Goal: Task Accomplishment & Management: Manage account settings

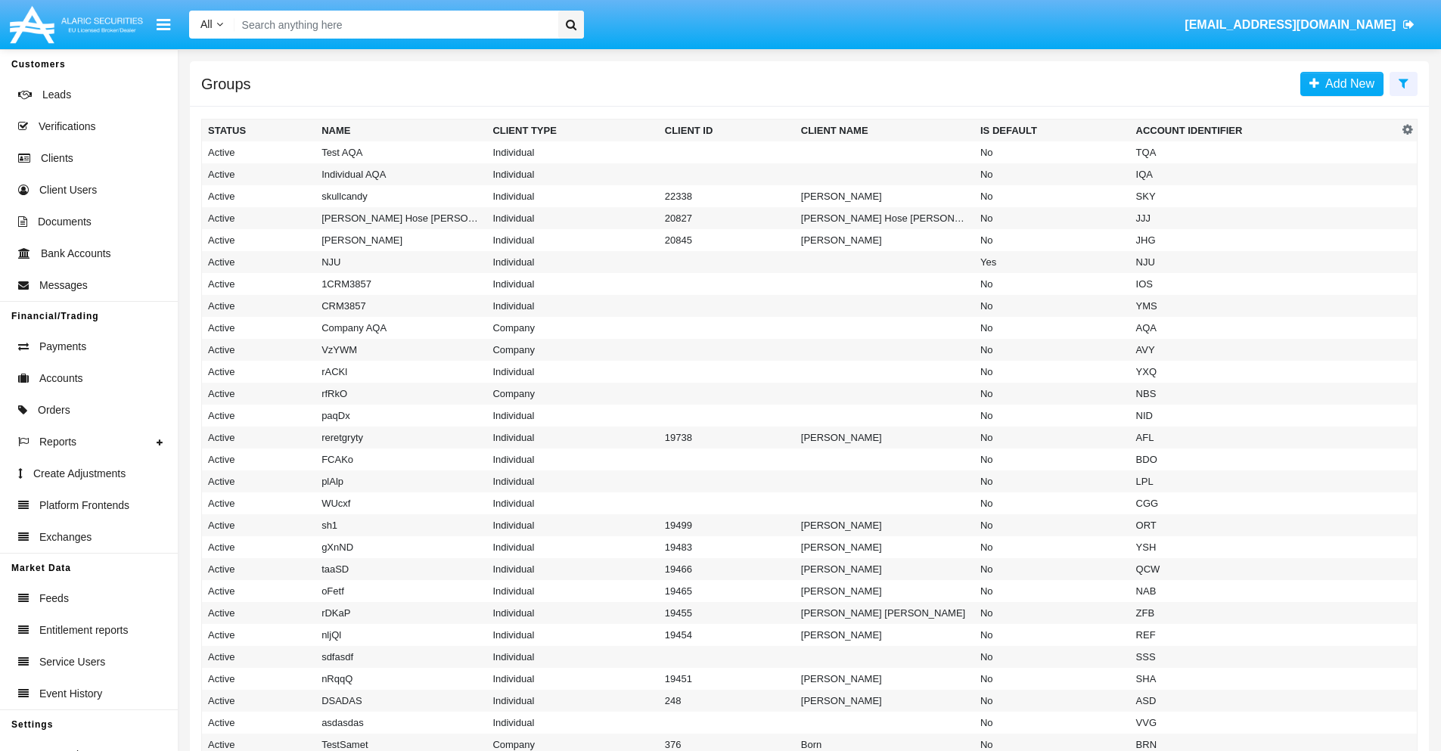
click at [1403, 82] on icon at bounding box center [1404, 83] width 10 height 12
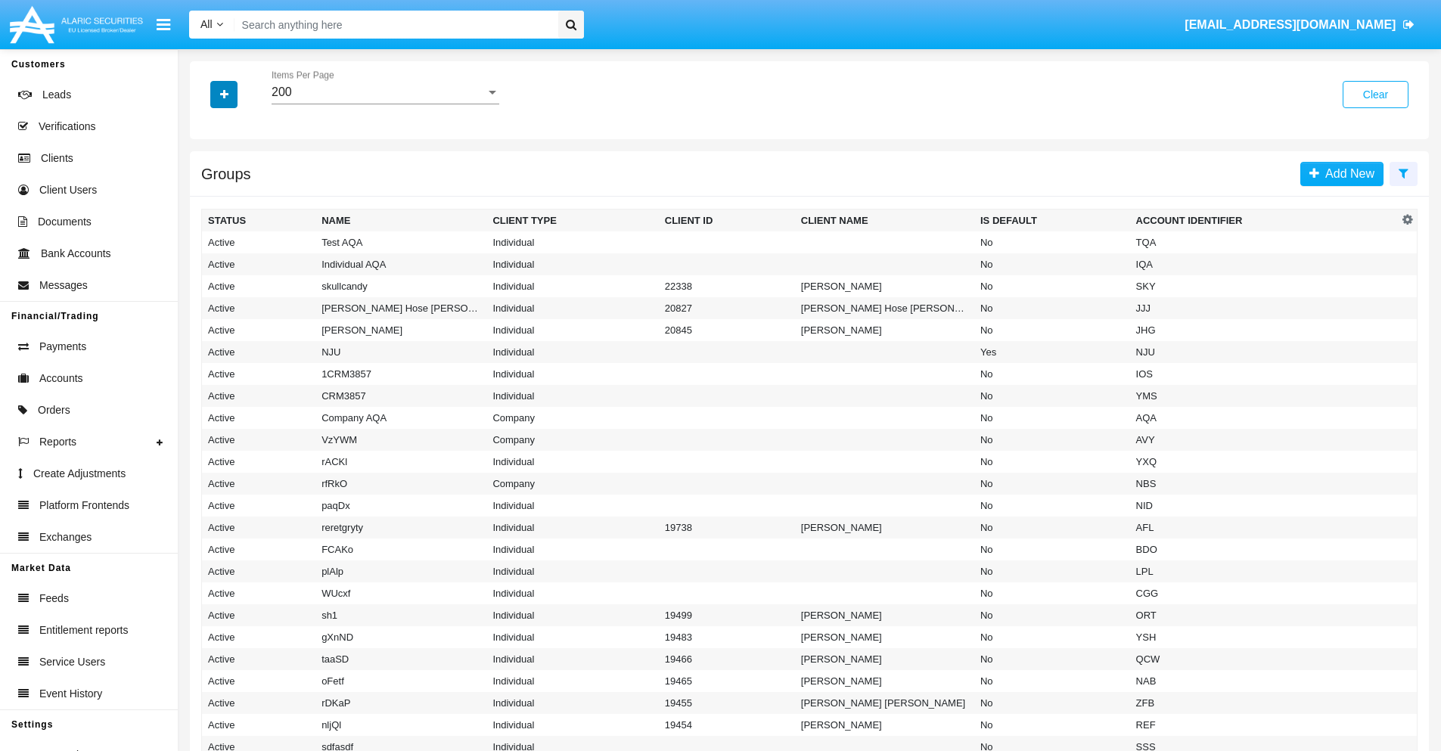
click at [224, 94] on icon "button" at bounding box center [224, 94] width 8 height 11
click at [266, 257] on span "Account Identifier" at bounding box center [267, 257] width 94 height 18
click at [208, 263] on input "Account Identifier" at bounding box center [207, 263] width 1 height 1
checkbox input "true"
click at [224, 94] on icon "button" at bounding box center [224, 94] width 8 height 11
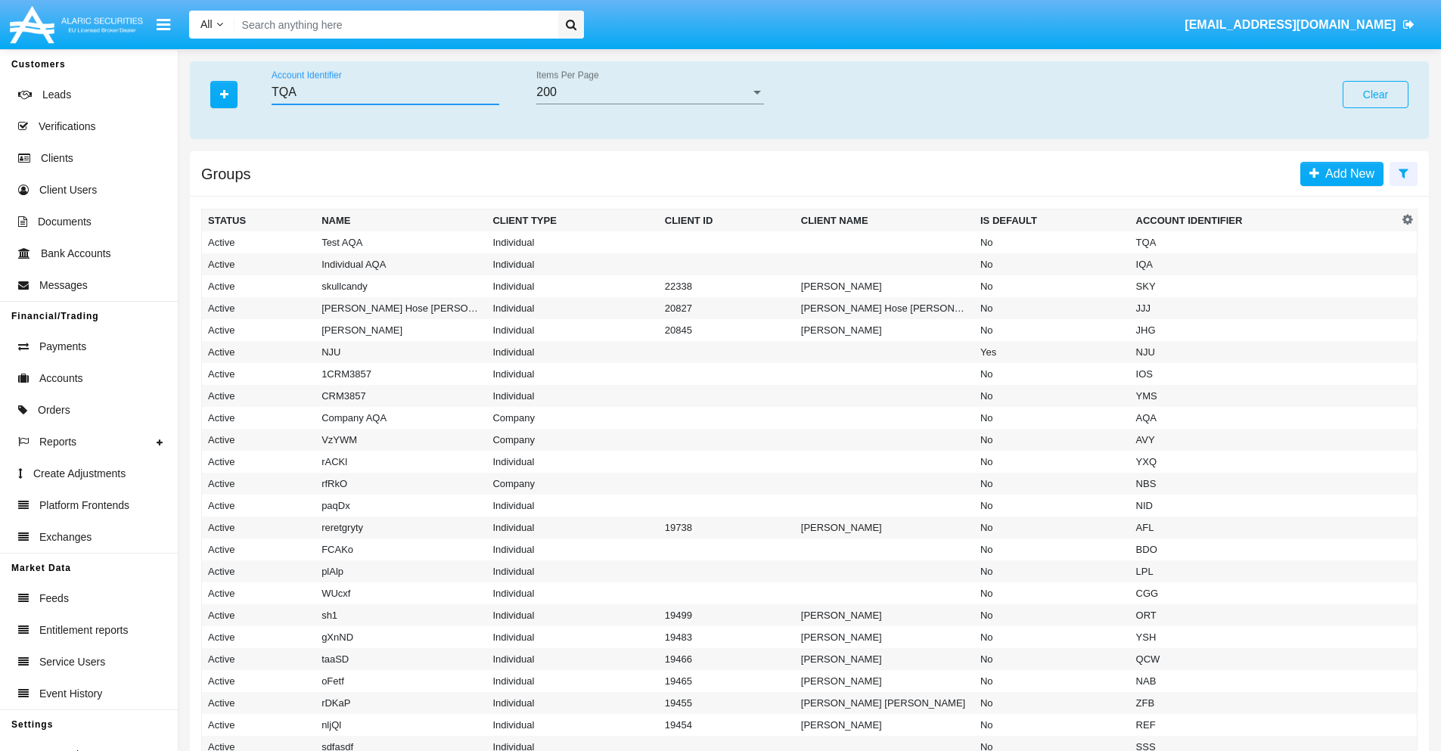
click at [385, 92] on input "TQA" at bounding box center [386, 92] width 228 height 14
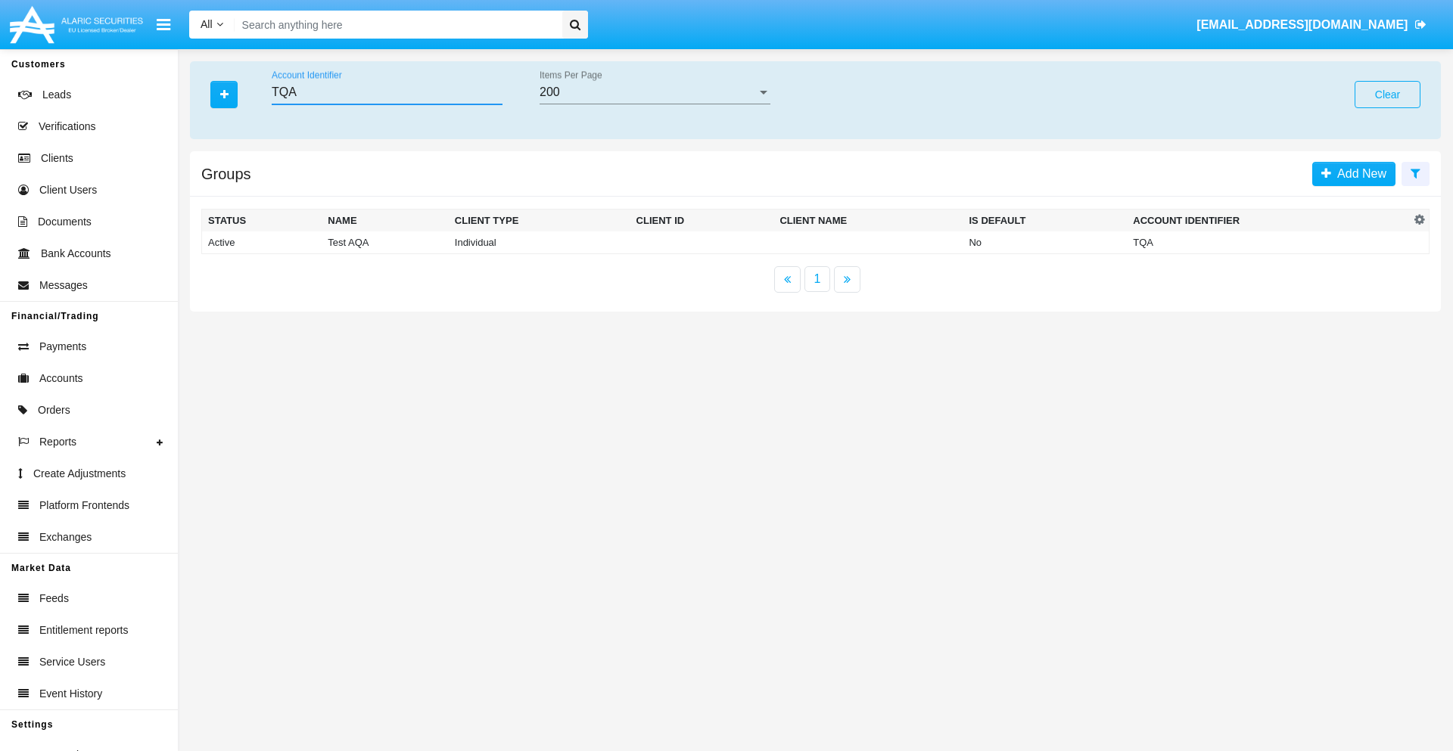
type input "TQA"
click at [1268, 242] on td "TQA" at bounding box center [1267, 242] width 283 height 23
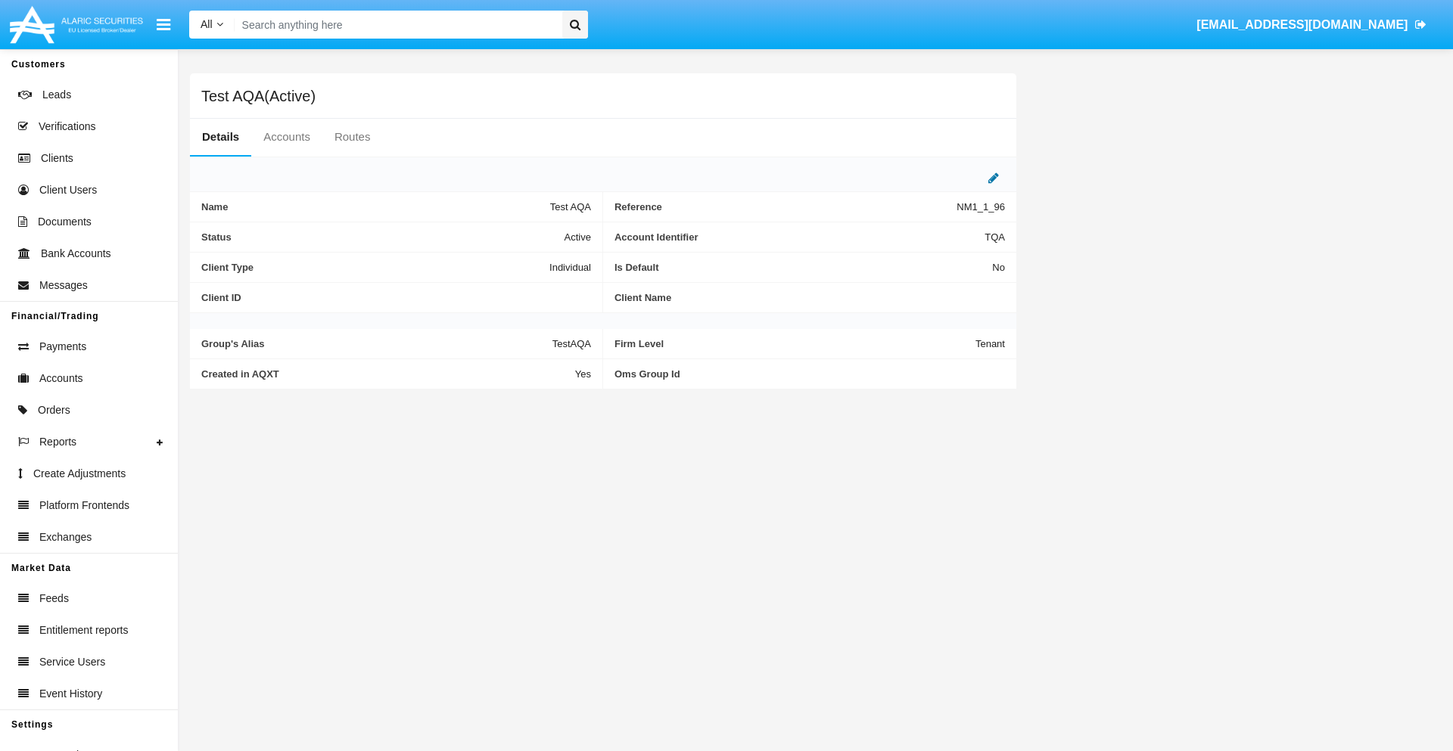
click at [993, 178] on icon at bounding box center [993, 178] width 11 height 12
click at [522, 233] on div "Active" at bounding box center [516, 233] width 123 height 13
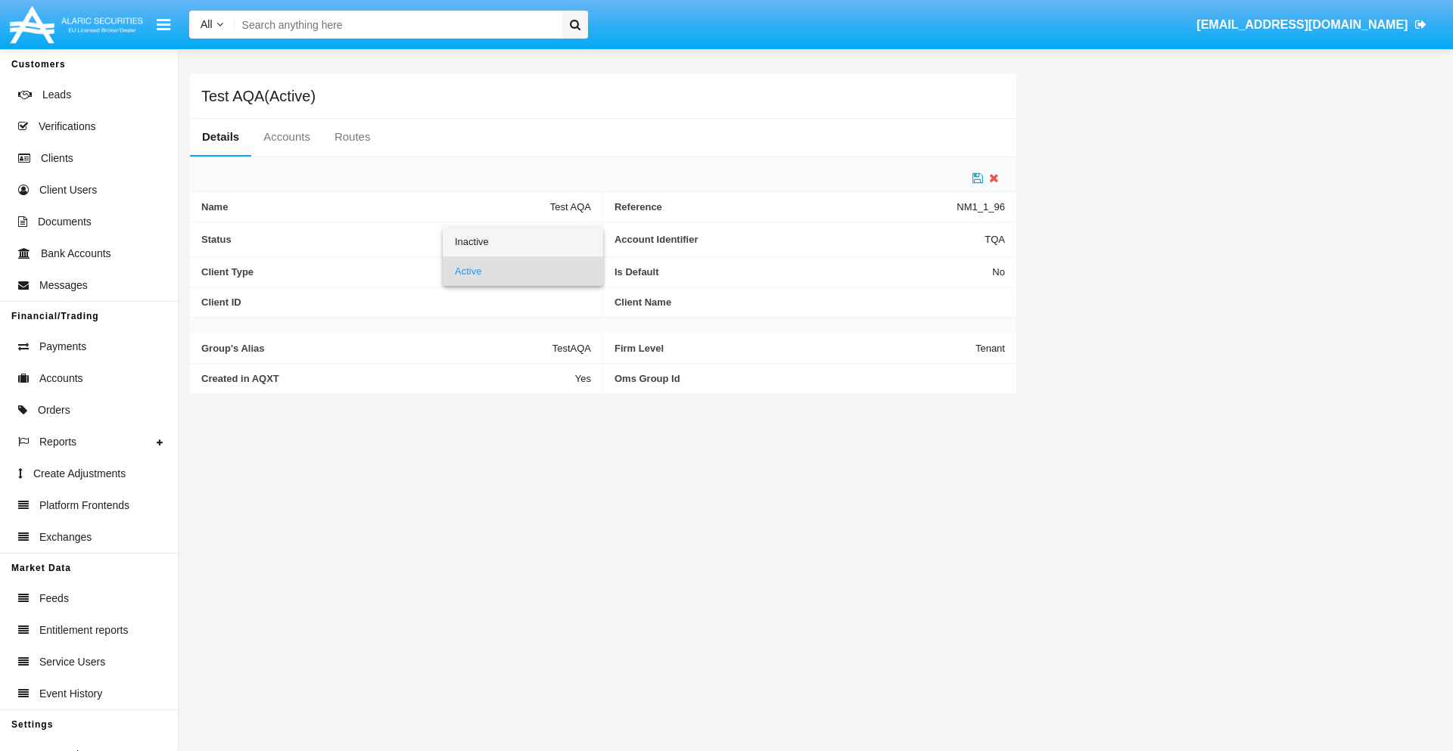
click at [522, 241] on span "Inactive" at bounding box center [523, 242] width 136 height 30
click at [977, 178] on icon at bounding box center [977, 178] width 11 height 12
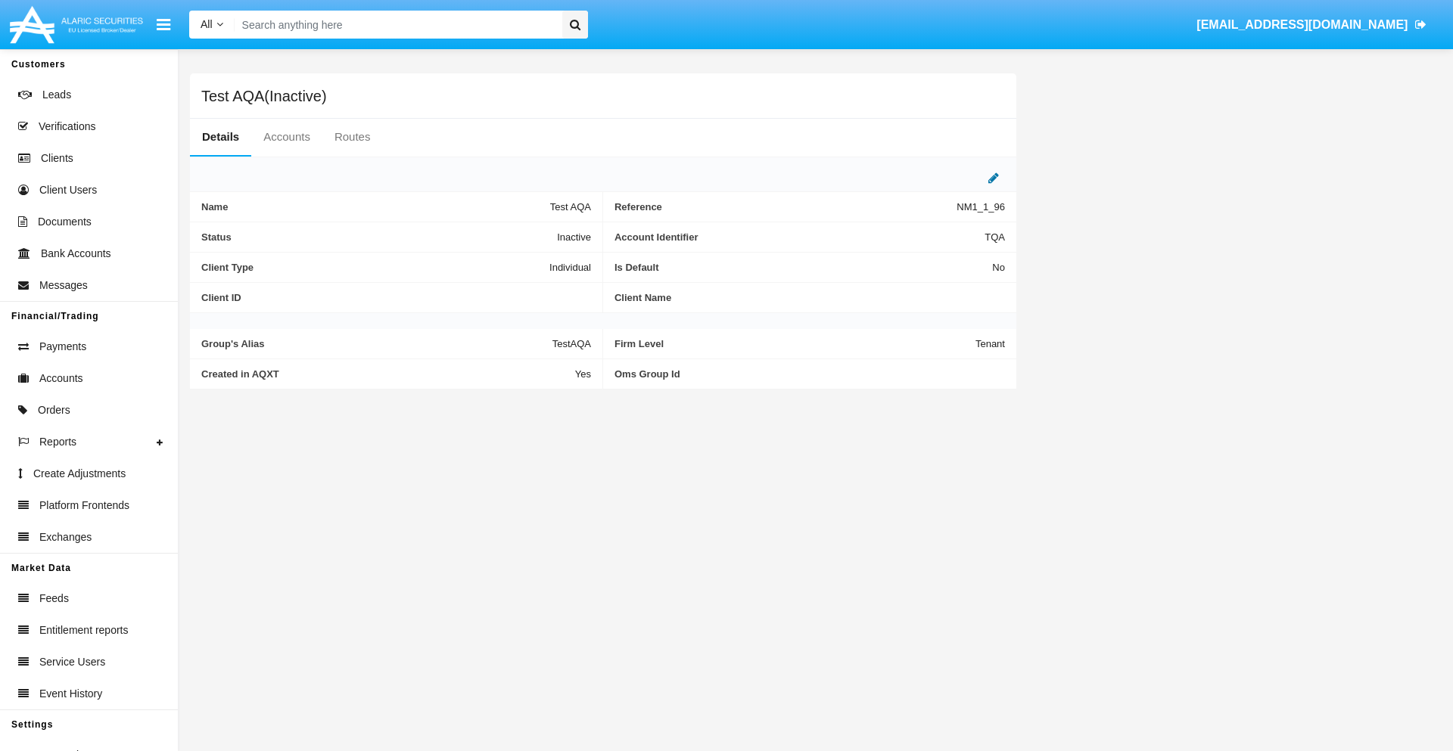
click at [993, 178] on icon at bounding box center [993, 178] width 11 height 12
click at [522, 233] on div "Inactive" at bounding box center [516, 233] width 123 height 13
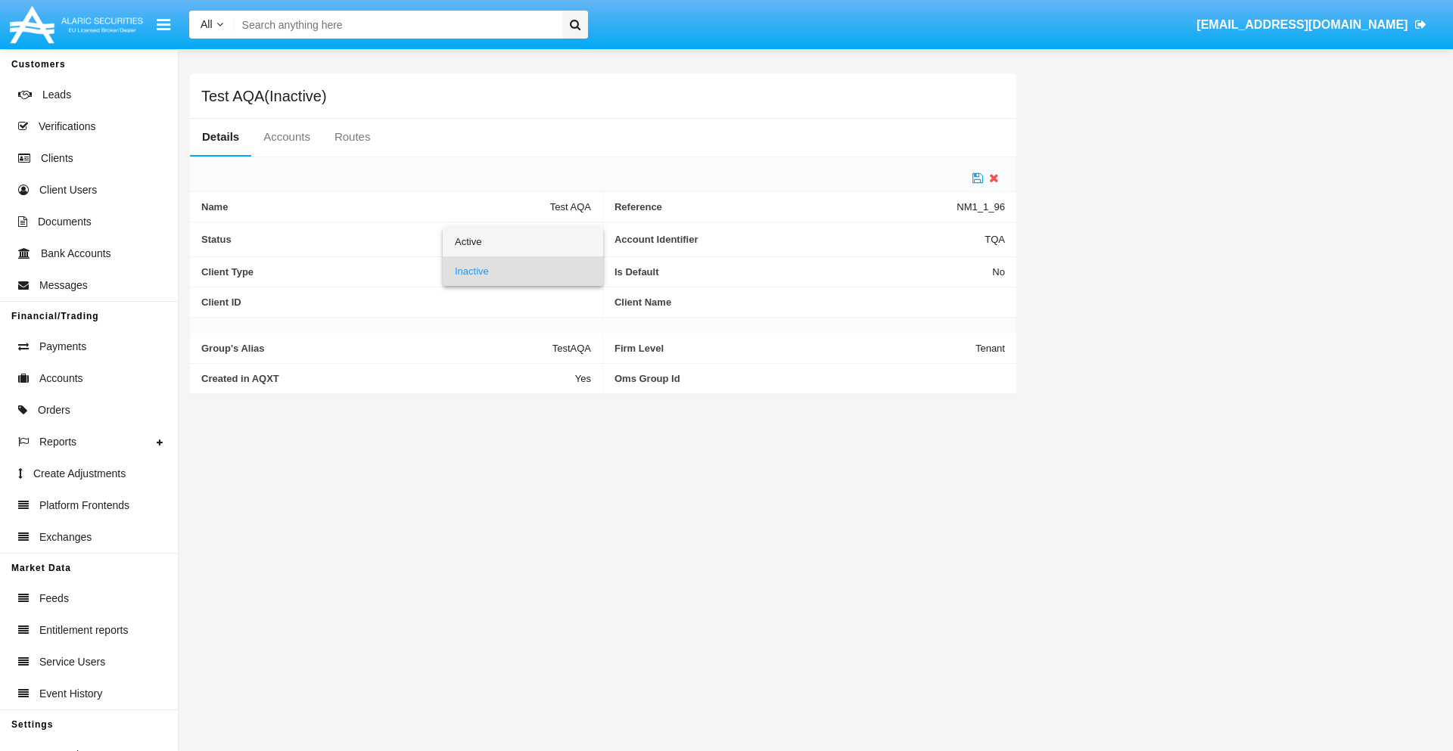
click at [522, 241] on span "Active" at bounding box center [523, 242] width 136 height 30
click at [977, 178] on icon at bounding box center [977, 178] width 11 height 12
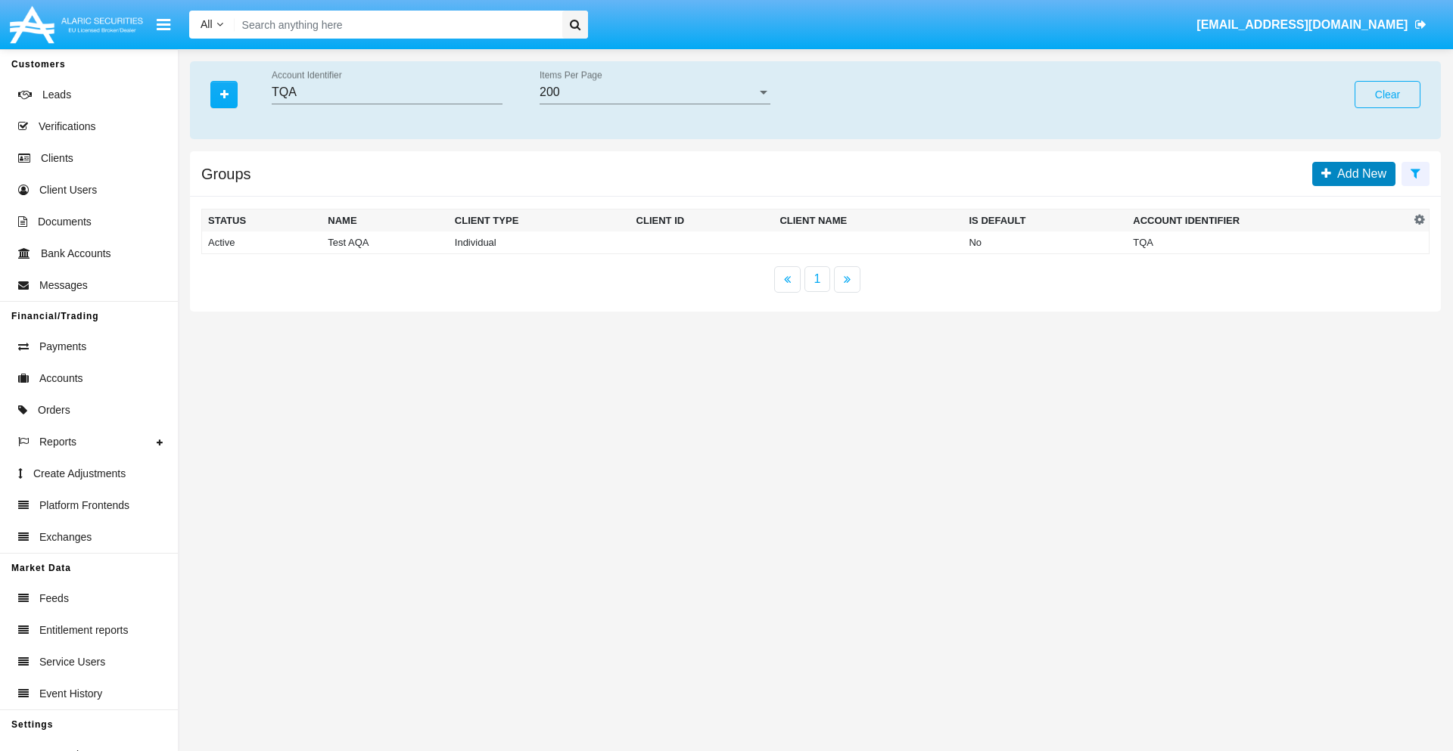
click at [1358, 173] on span "Add New" at bounding box center [1358, 173] width 55 height 13
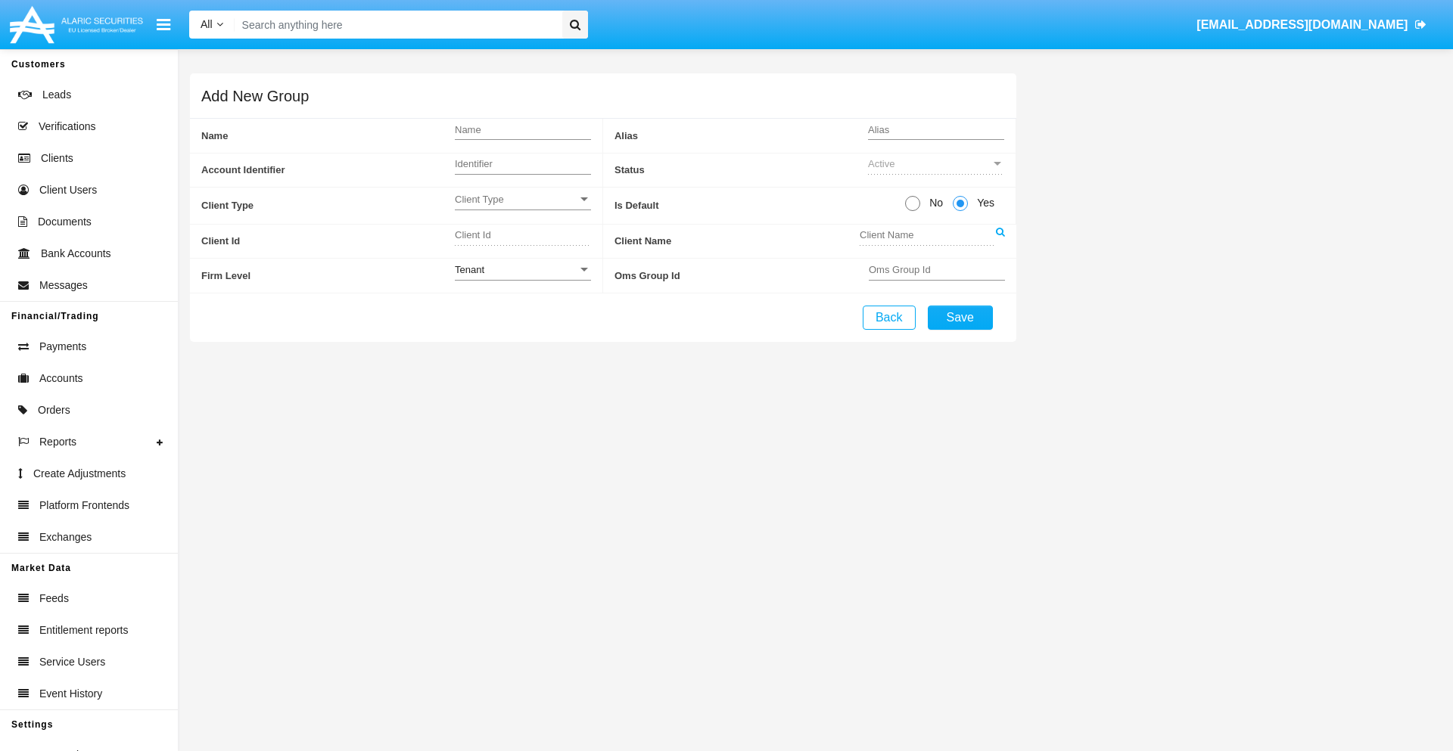
click at [522, 199] on span "Client Type" at bounding box center [516, 199] width 123 height 13
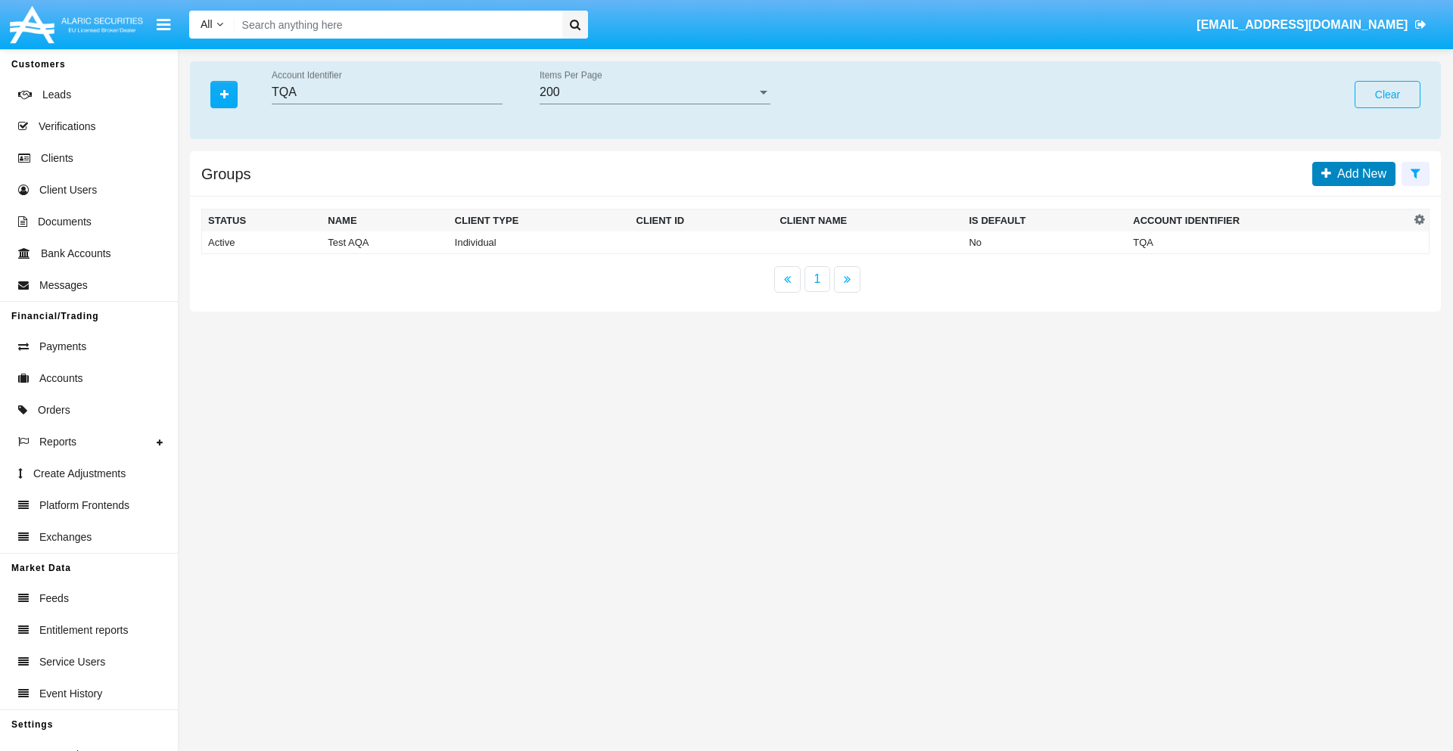
click at [1358, 173] on span "Add New" at bounding box center [1358, 173] width 55 height 13
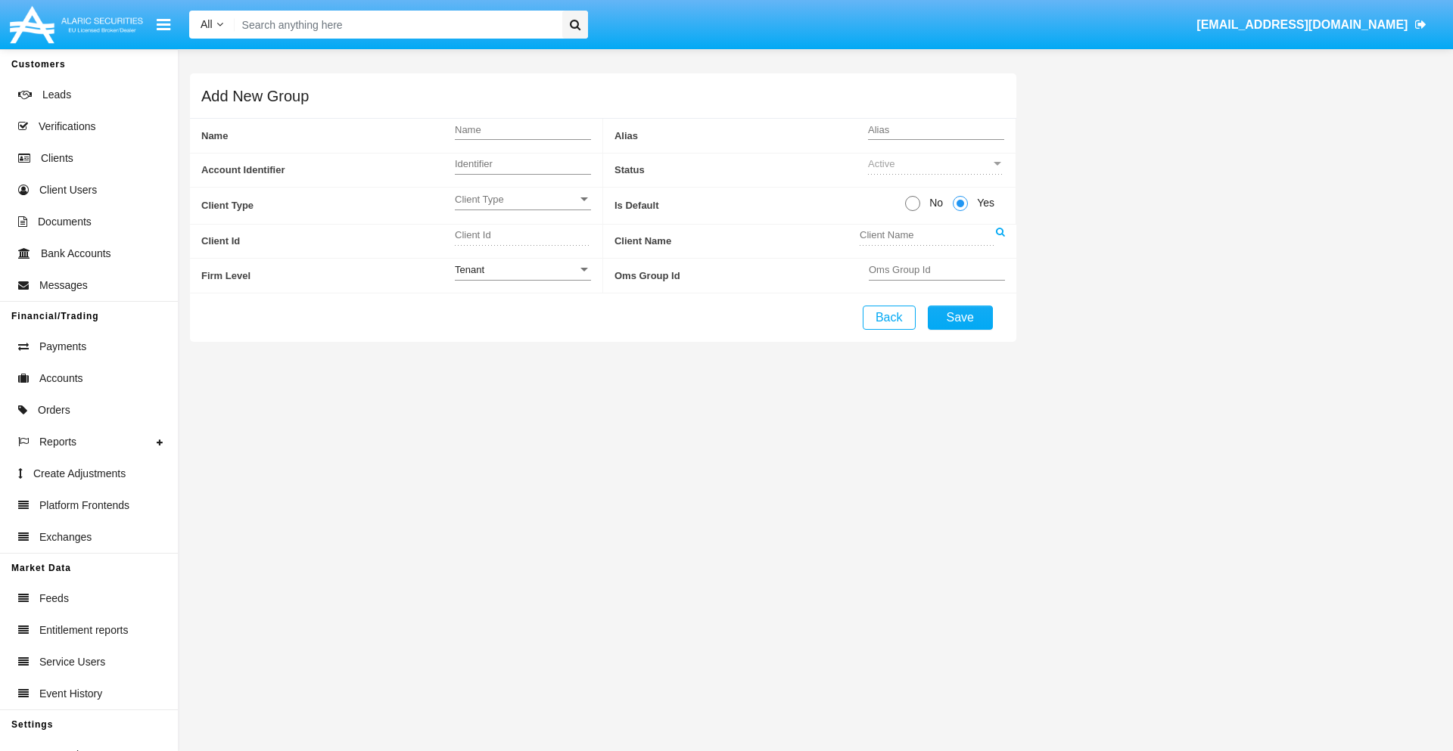
click at [933, 203] on span "No" at bounding box center [933, 203] width 26 height 16
click at [912, 211] on input "No" at bounding box center [912, 211] width 1 height 1
radio input "true"
click at [522, 269] on div "Tenant" at bounding box center [516, 269] width 123 height 13
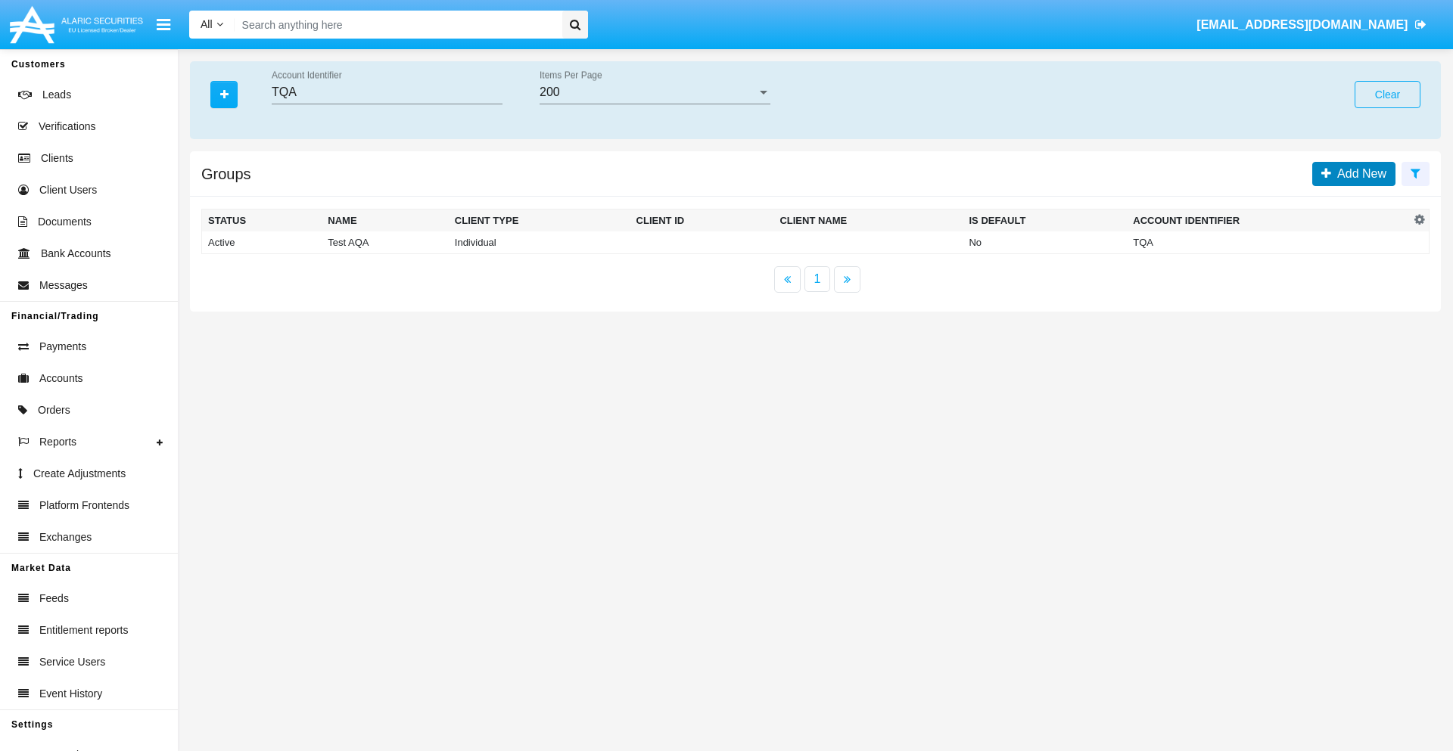
click at [1358, 173] on span "Add New" at bounding box center [1358, 173] width 55 height 13
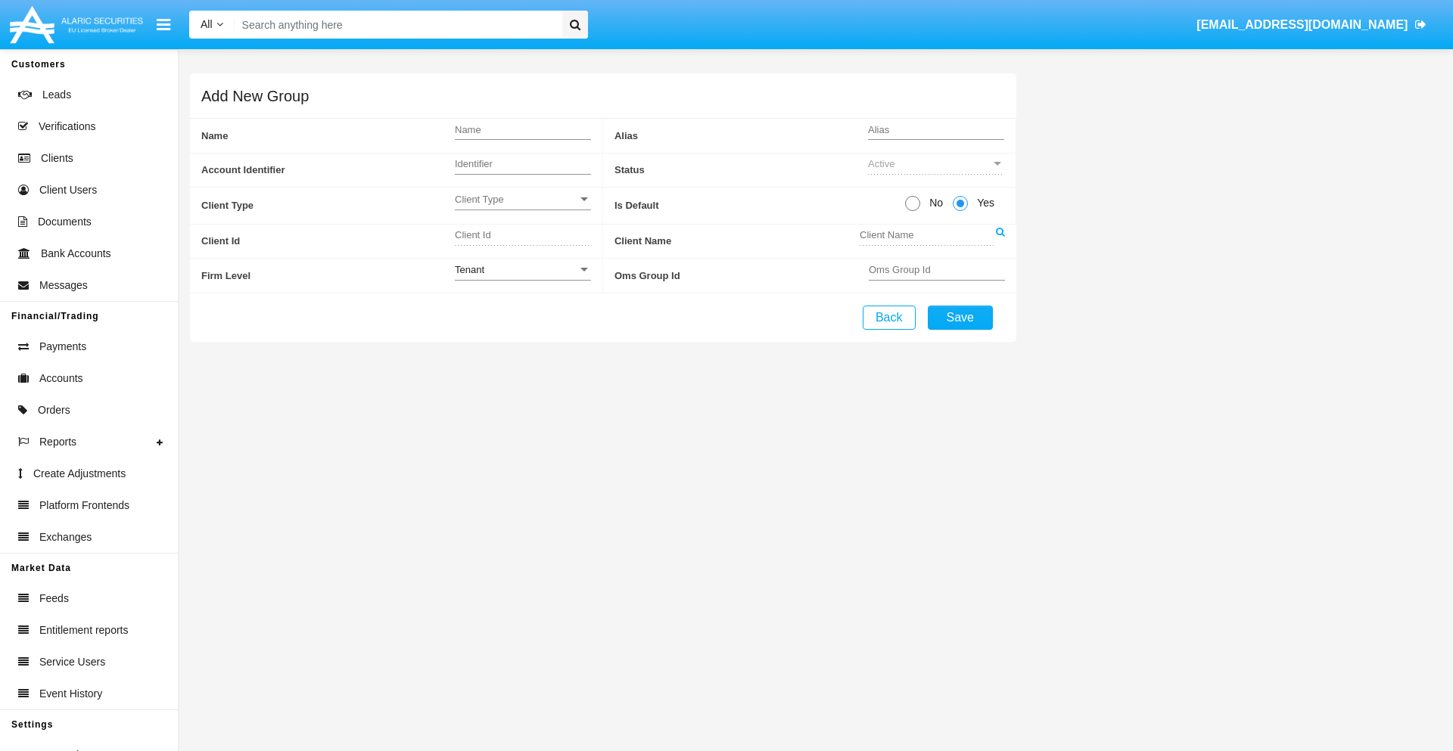
click at [933, 203] on span "No" at bounding box center [933, 203] width 26 height 16
click at [912, 211] on input "No" at bounding box center [912, 211] width 1 height 1
radio input "true"
click at [983, 203] on span "Yes" at bounding box center [983, 203] width 30 height 16
click at [960, 211] on input "Yes" at bounding box center [959, 211] width 1 height 1
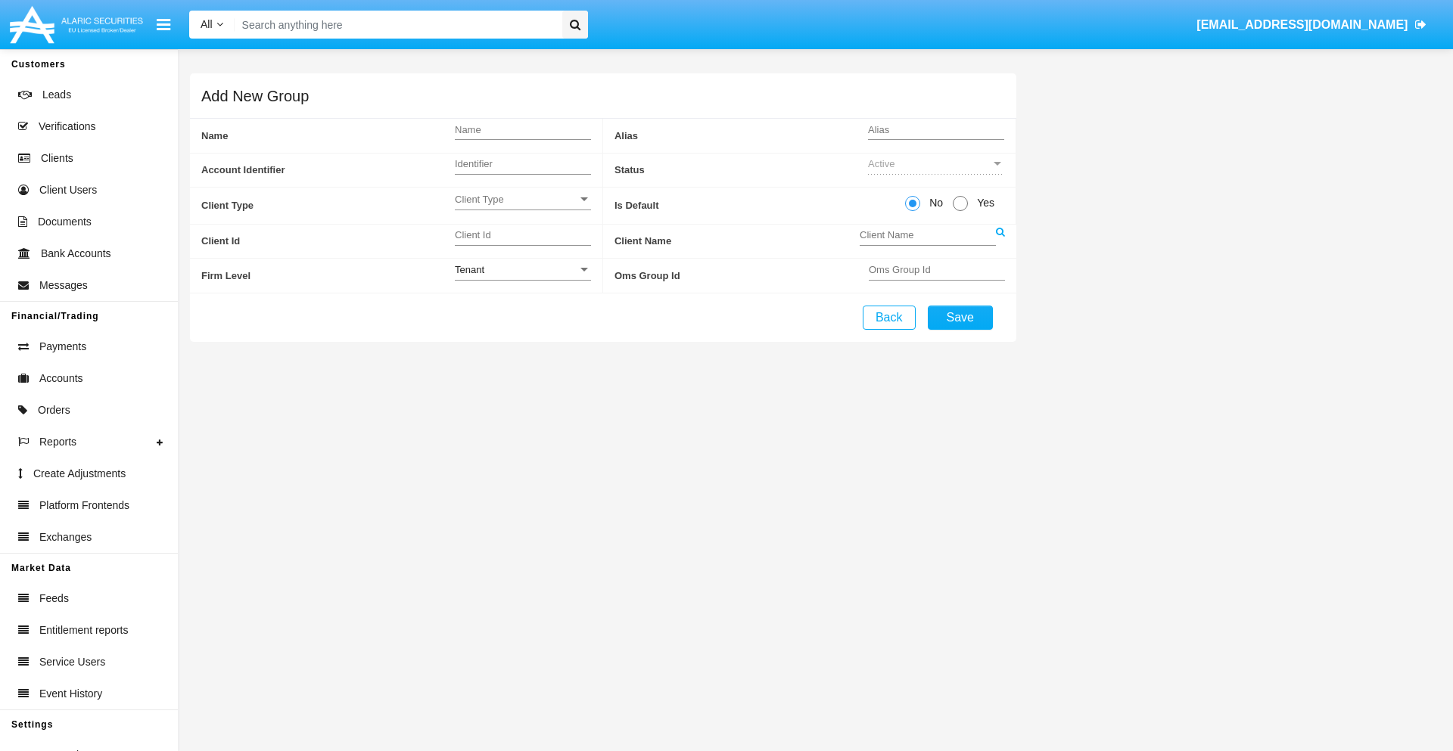
radio input "true"
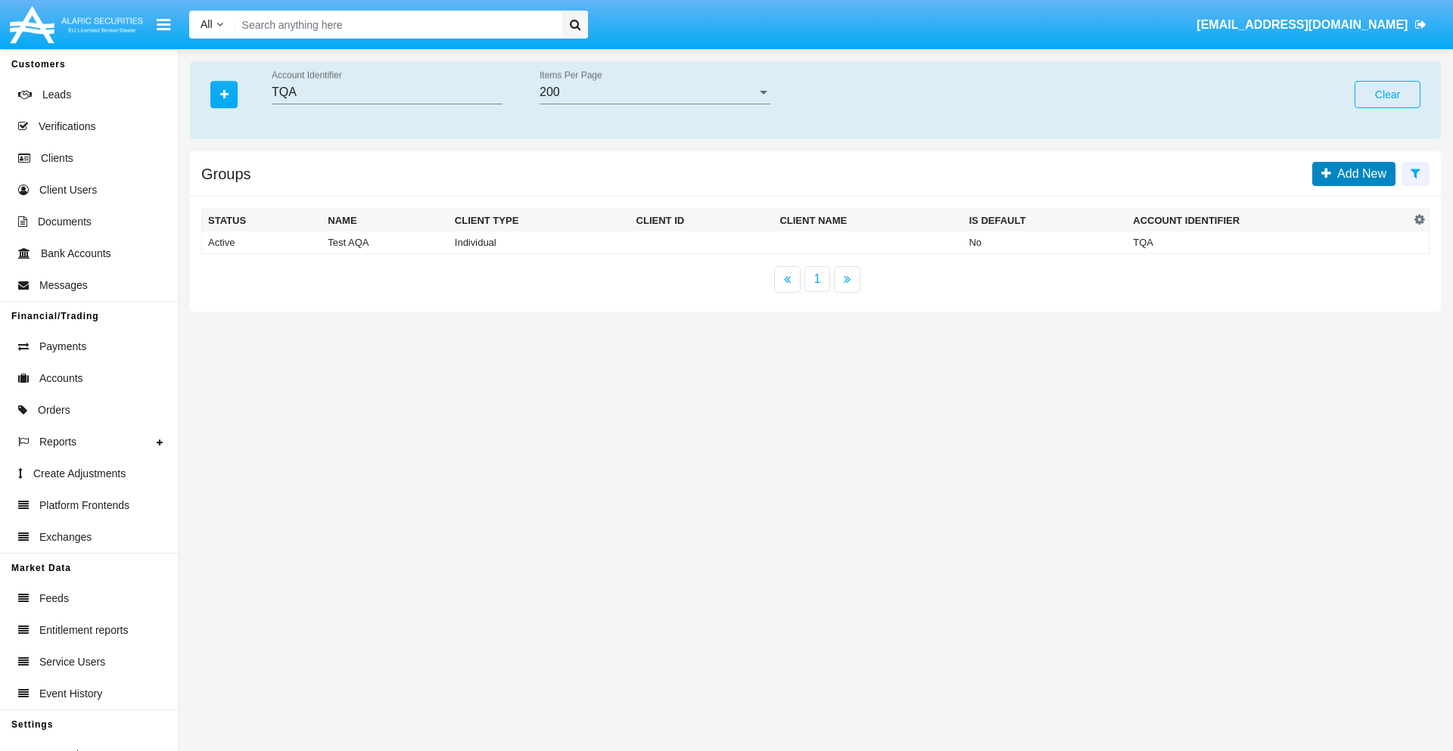
click at [1358, 173] on span "Add New" at bounding box center [1358, 173] width 55 height 13
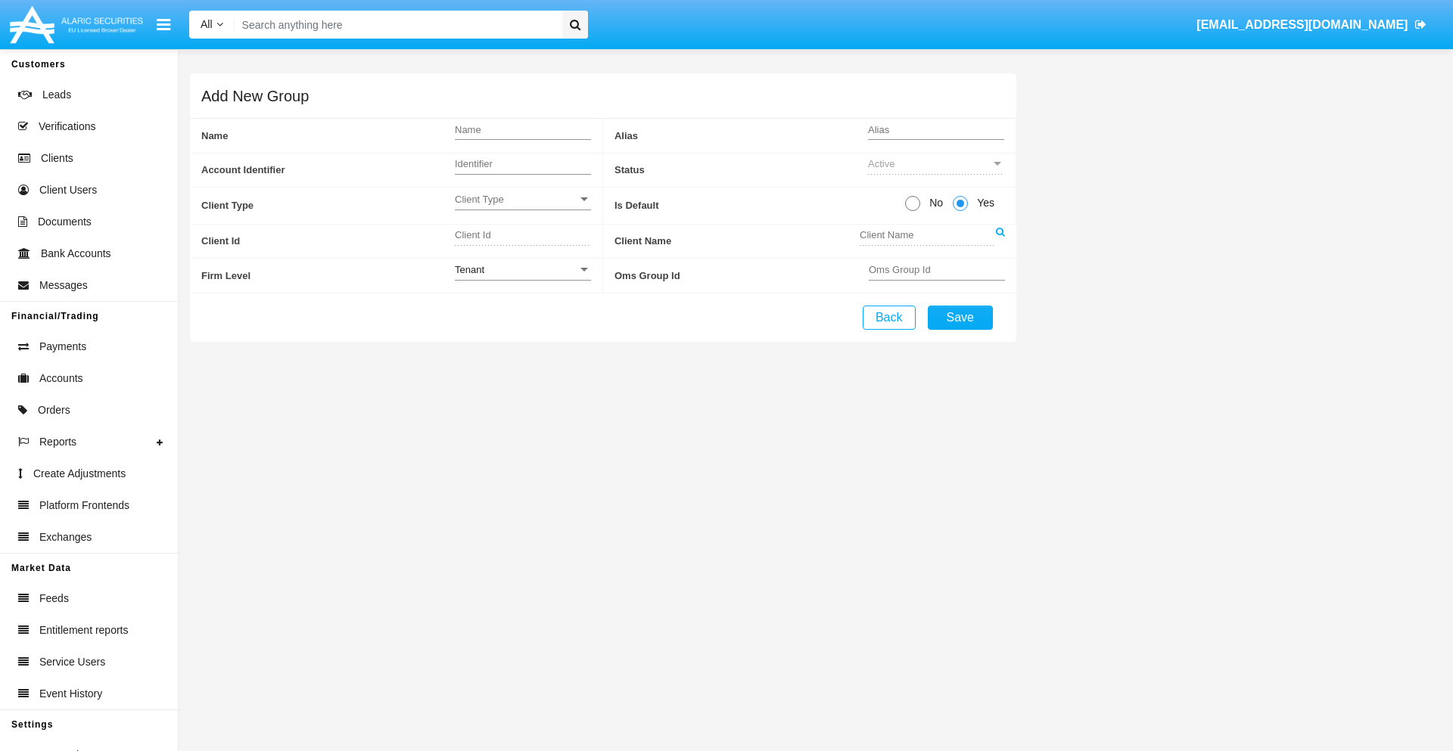
click at [933, 203] on span "No" at bounding box center [933, 203] width 26 height 16
click at [912, 211] on input "No" at bounding box center [912, 211] width 1 height 1
radio input "true"
click at [522, 199] on span "Client Type" at bounding box center [516, 199] width 123 height 13
click at [522, 207] on span "Individual" at bounding box center [523, 208] width 136 height 30
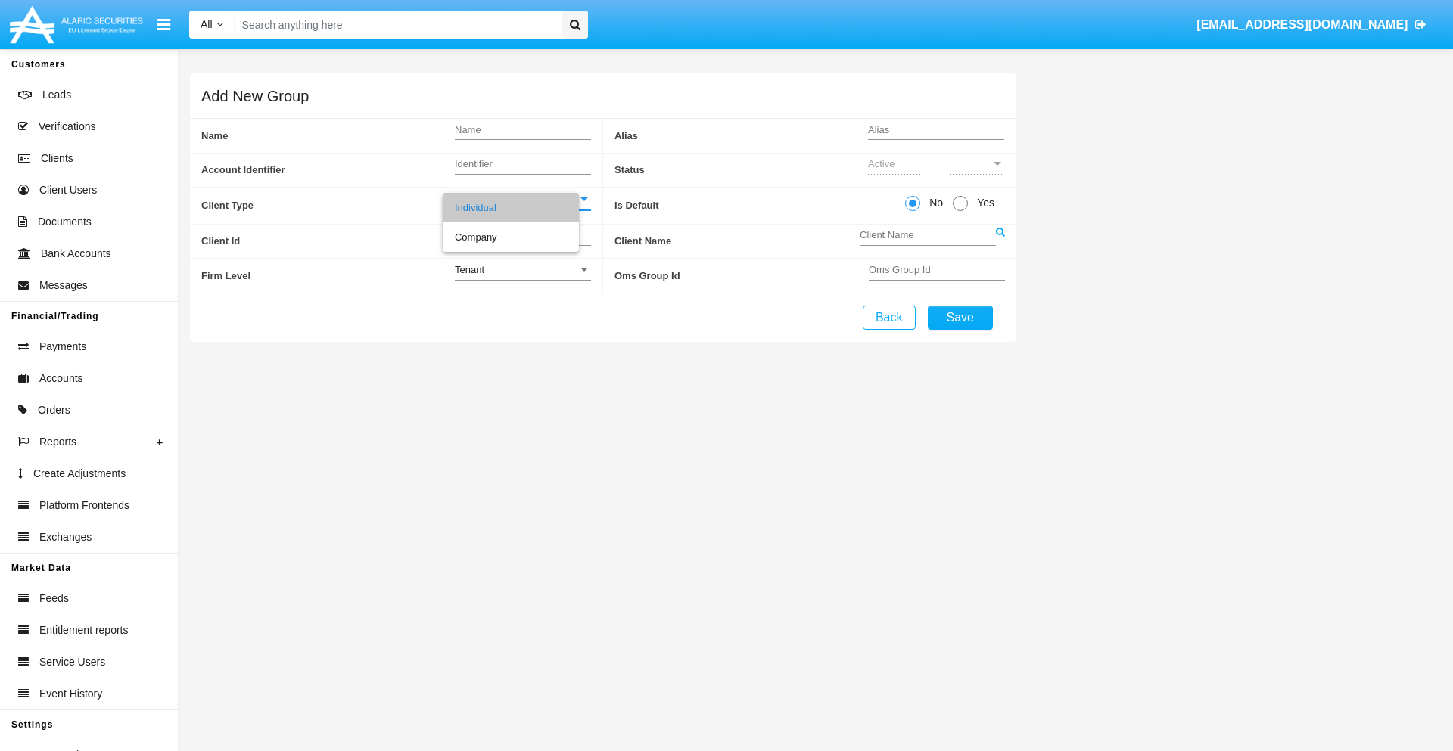
click at [999, 241] on link at bounding box center [1000, 242] width 9 height 34
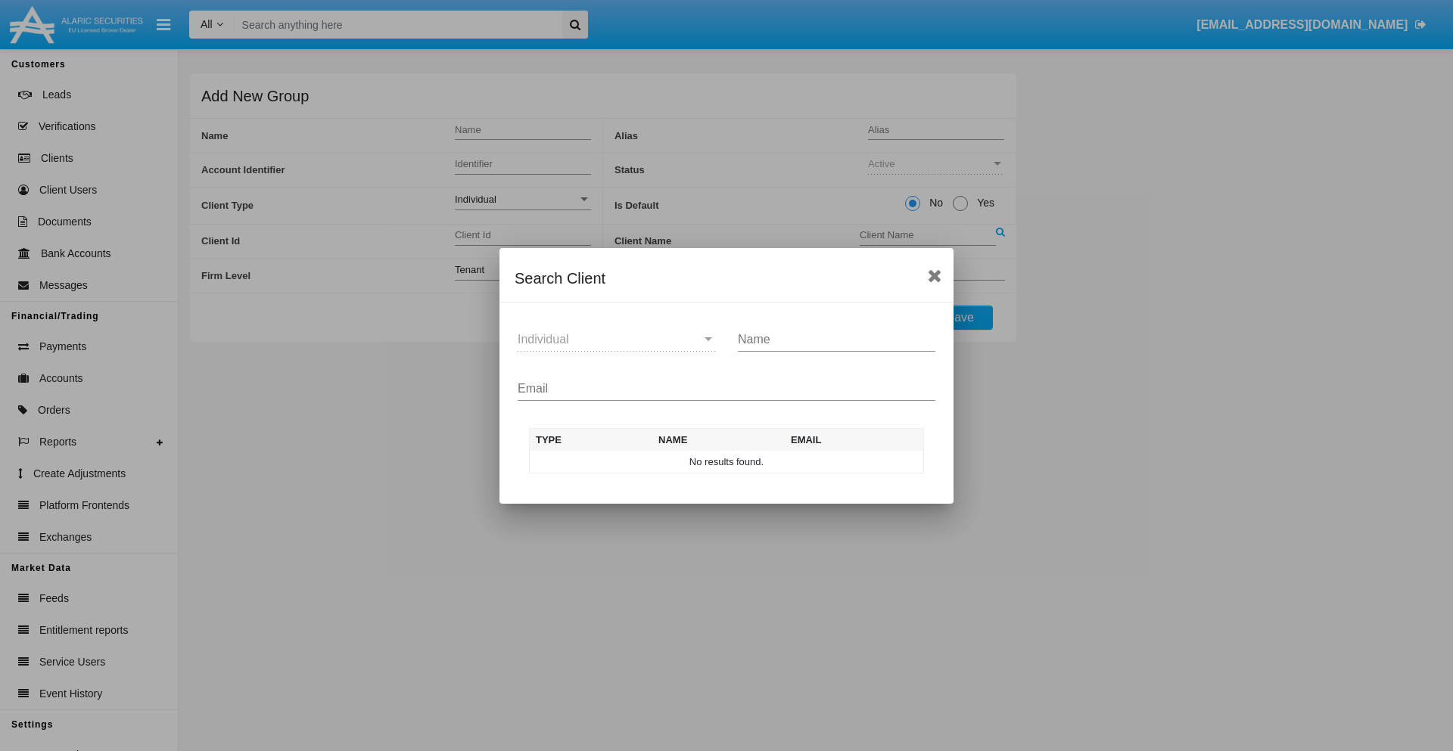
click at [726, 388] on input "Email" at bounding box center [726, 389] width 418 height 14
type input "test-user-owl@aqa.com"
